Goal: Task Accomplishment & Management: Complete application form

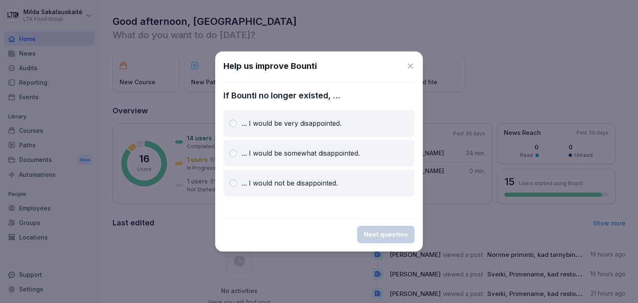
click at [408, 65] on icon at bounding box center [410, 66] width 8 height 8
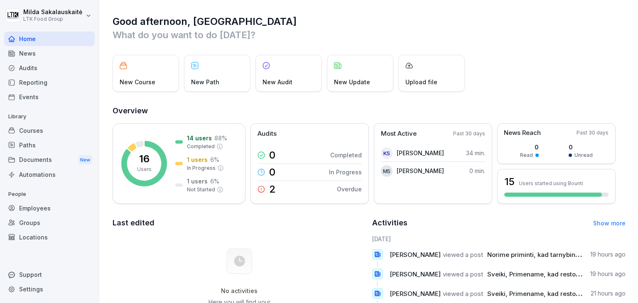
drag, startPoint x: 42, startPoint y: 206, endPoint x: 58, endPoint y: 211, distance: 17.0
click at [42, 206] on div "Employees" at bounding box center [49, 208] width 91 height 15
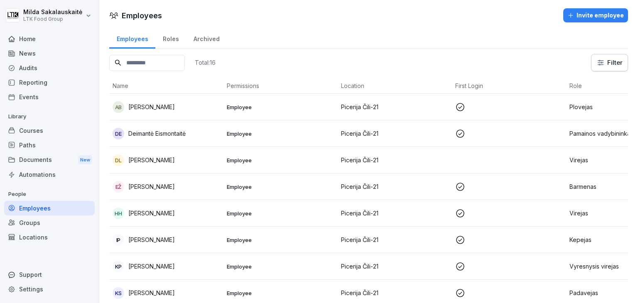
click at [240, 163] on td "Employee" at bounding box center [281, 160] width 114 height 27
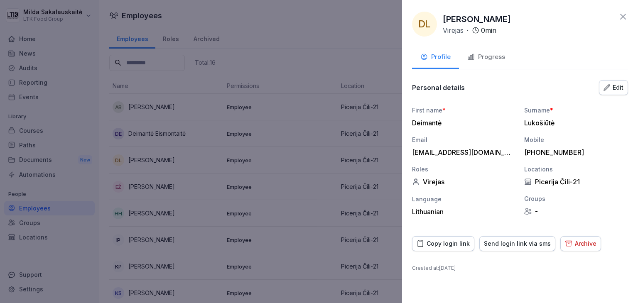
click at [572, 241] on div "Archive" at bounding box center [581, 243] width 32 height 9
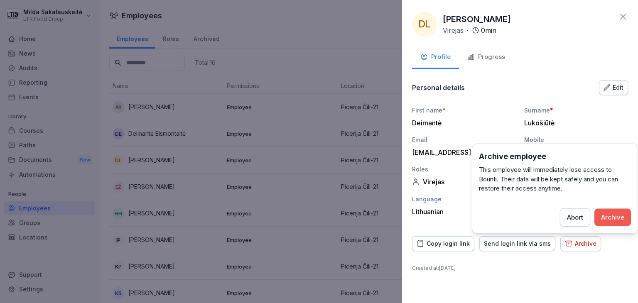
click at [610, 217] on div "Archive" at bounding box center [612, 217] width 23 height 9
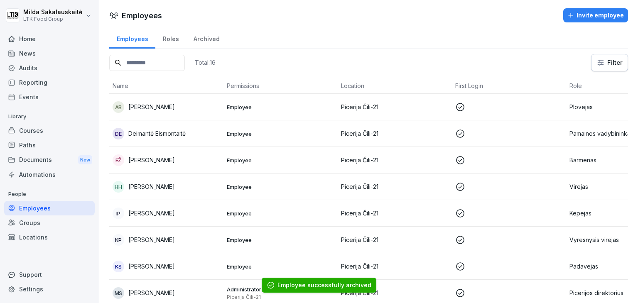
scroll to position [42, 0]
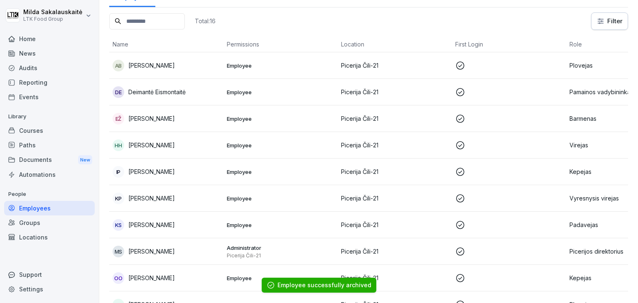
click at [170, 196] on p "[PERSON_NAME]" at bounding box center [151, 198] width 47 height 9
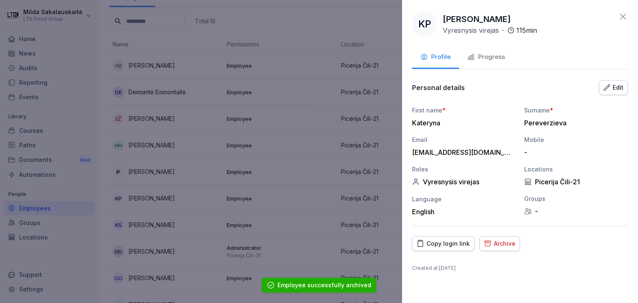
click at [496, 246] on div "Archive" at bounding box center [500, 243] width 32 height 9
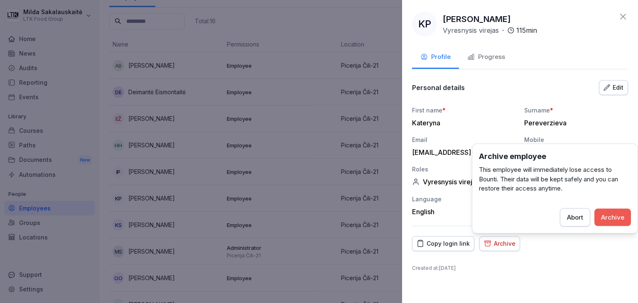
click at [605, 215] on div "Archive" at bounding box center [612, 217] width 23 height 9
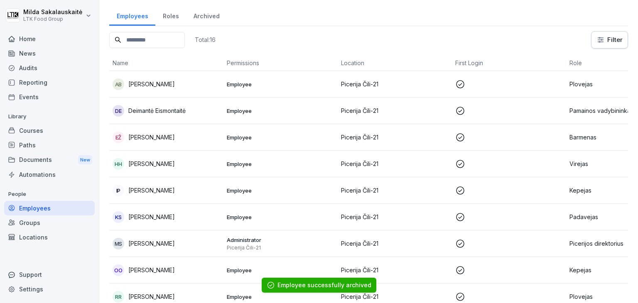
scroll to position [0, 0]
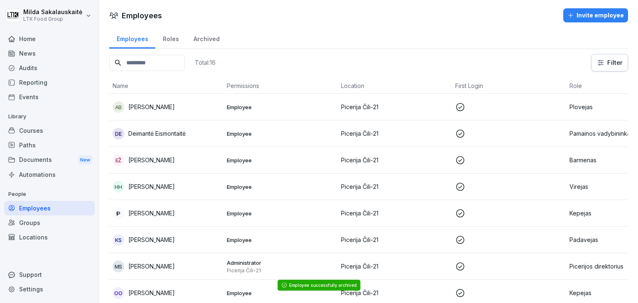
click at [588, 15] on div "Invite employee" at bounding box center [596, 15] width 57 height 9
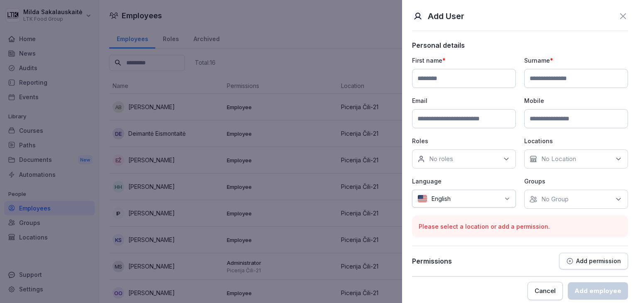
click at [482, 76] on input at bounding box center [464, 78] width 104 height 19
type input "*"
type input "*****"
click at [556, 80] on input at bounding box center [576, 78] width 104 height 19
type input "******"
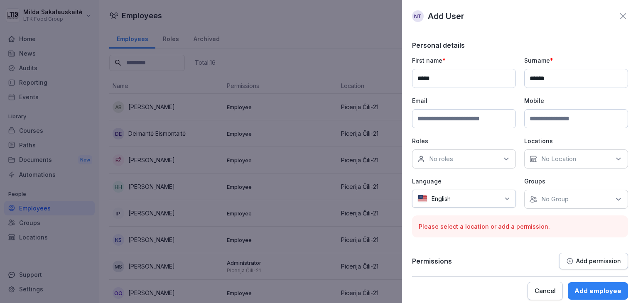
click at [486, 117] on input at bounding box center [464, 118] width 104 height 19
click at [424, 114] on input at bounding box center [464, 118] width 104 height 19
paste input "**********"
type input "**********"
click at [572, 122] on input at bounding box center [576, 118] width 104 height 19
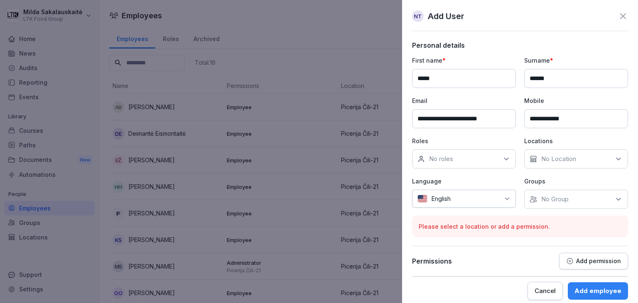
type input "**********"
click at [455, 162] on div "No roles" at bounding box center [464, 159] width 104 height 19
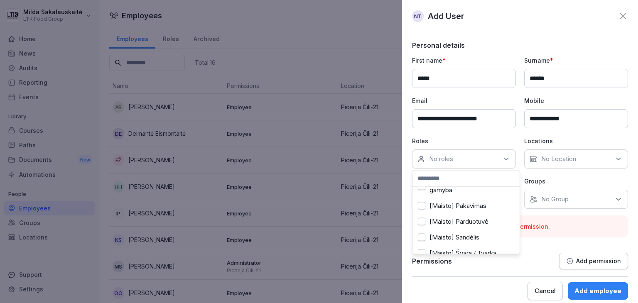
scroll to position [166, 0]
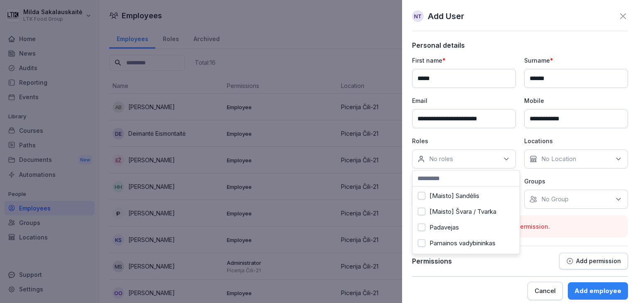
click at [472, 222] on div "Padavejas" at bounding box center [466, 228] width 103 height 16
click at [557, 162] on p "No Location" at bounding box center [558, 159] width 35 height 8
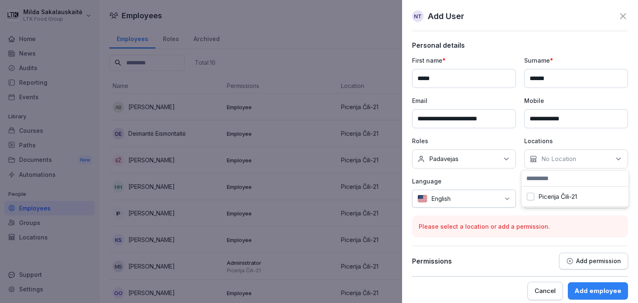
click at [563, 193] on label "Picerija Čili-21" at bounding box center [558, 196] width 39 height 7
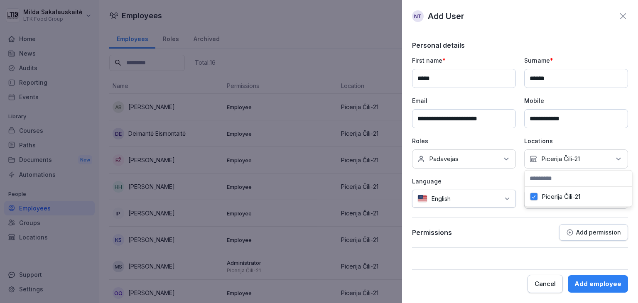
click at [510, 196] on icon at bounding box center [507, 199] width 7 height 7
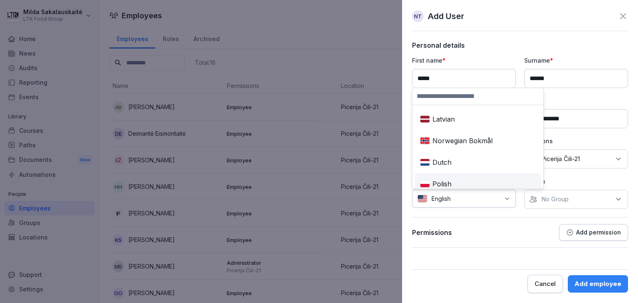
scroll to position [332, 0]
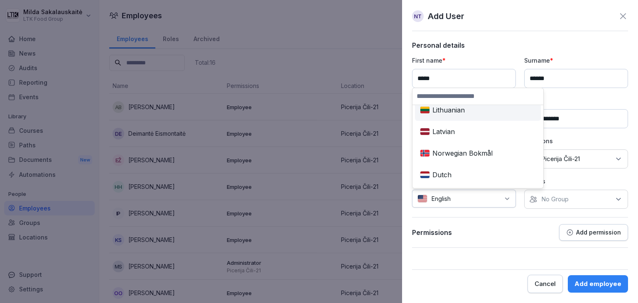
click at [471, 113] on div "Lithuanian" at bounding box center [478, 110] width 123 height 18
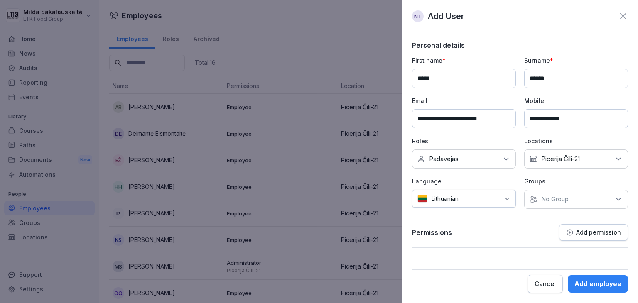
click at [563, 194] on div "No Group" at bounding box center [576, 199] width 104 height 19
click at [565, 195] on div "No Group" at bounding box center [576, 199] width 104 height 19
click at [611, 285] on div "Add employee" at bounding box center [598, 284] width 47 height 9
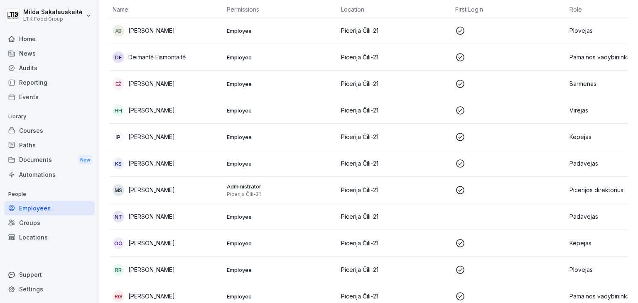
scroll to position [0, 0]
